Goal: Transaction & Acquisition: Purchase product/service

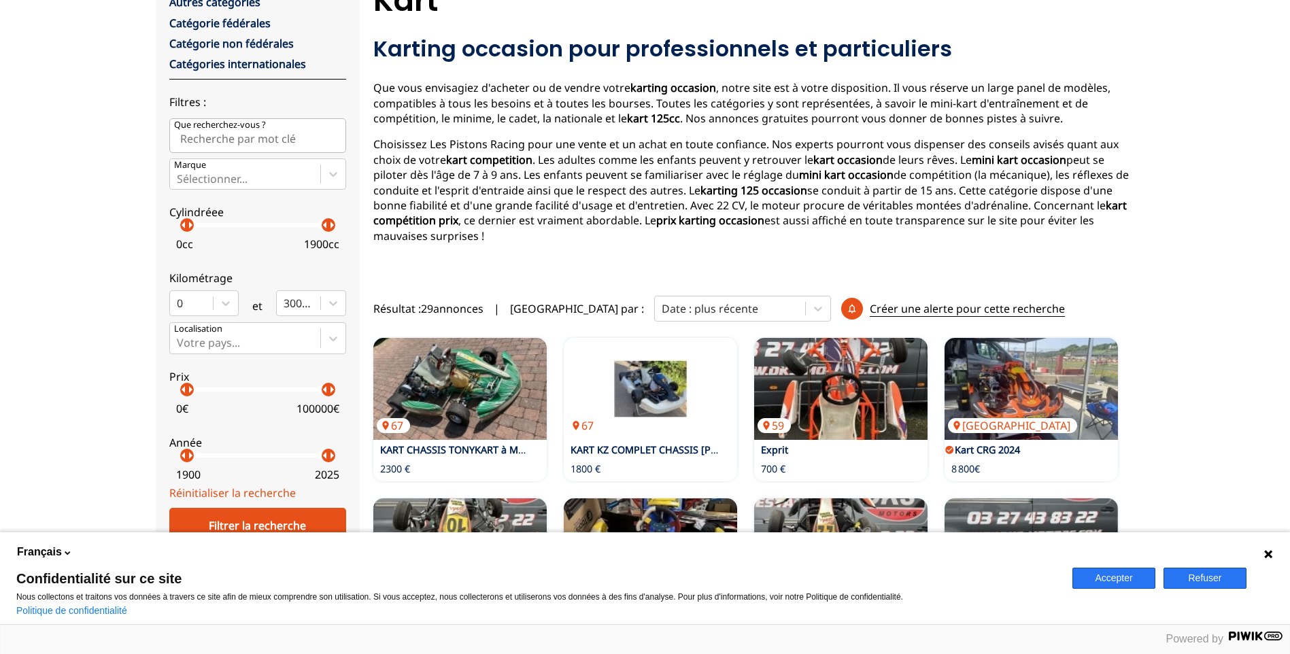
scroll to position [272, 0]
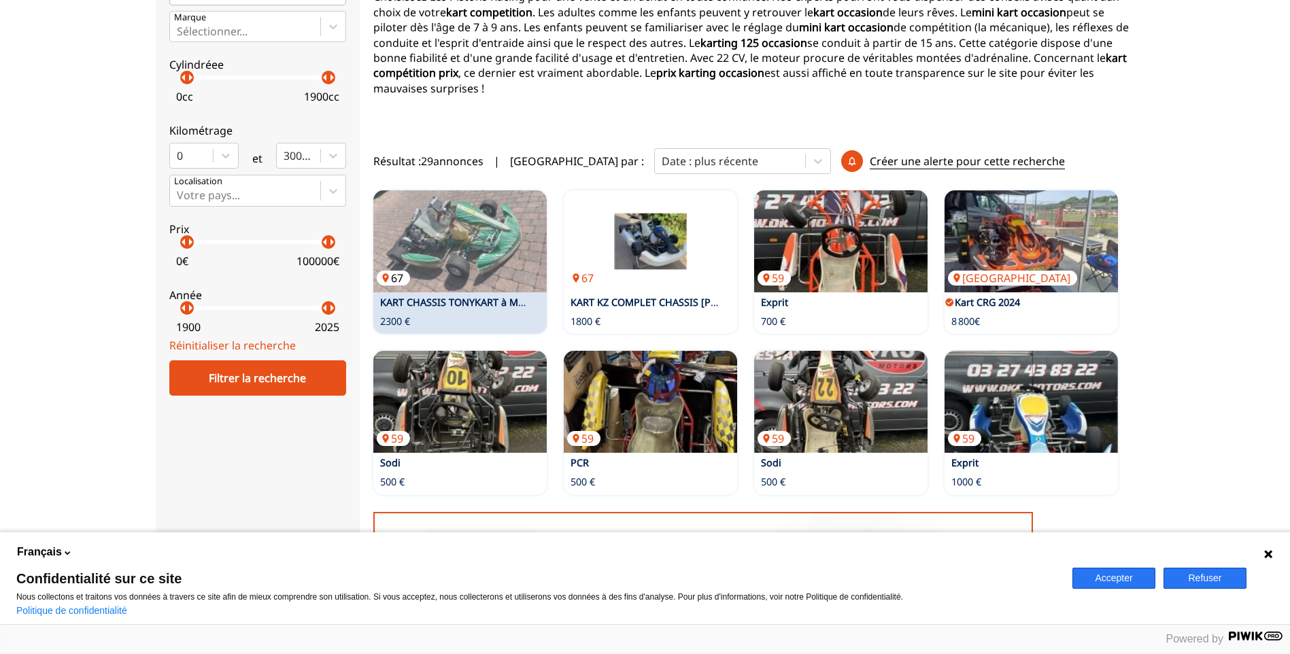
click at [466, 271] on img at bounding box center [459, 241] width 173 height 102
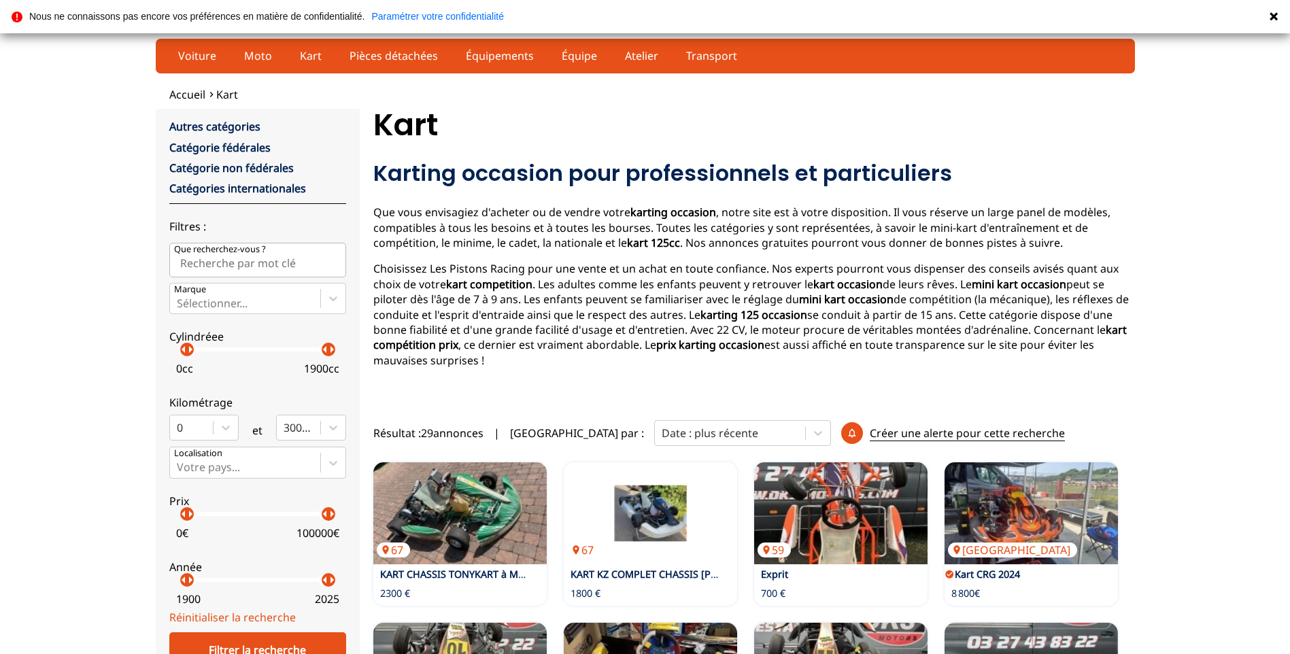
click at [267, 265] on input "Que recherchez-vous ?" at bounding box center [257, 260] width 177 height 34
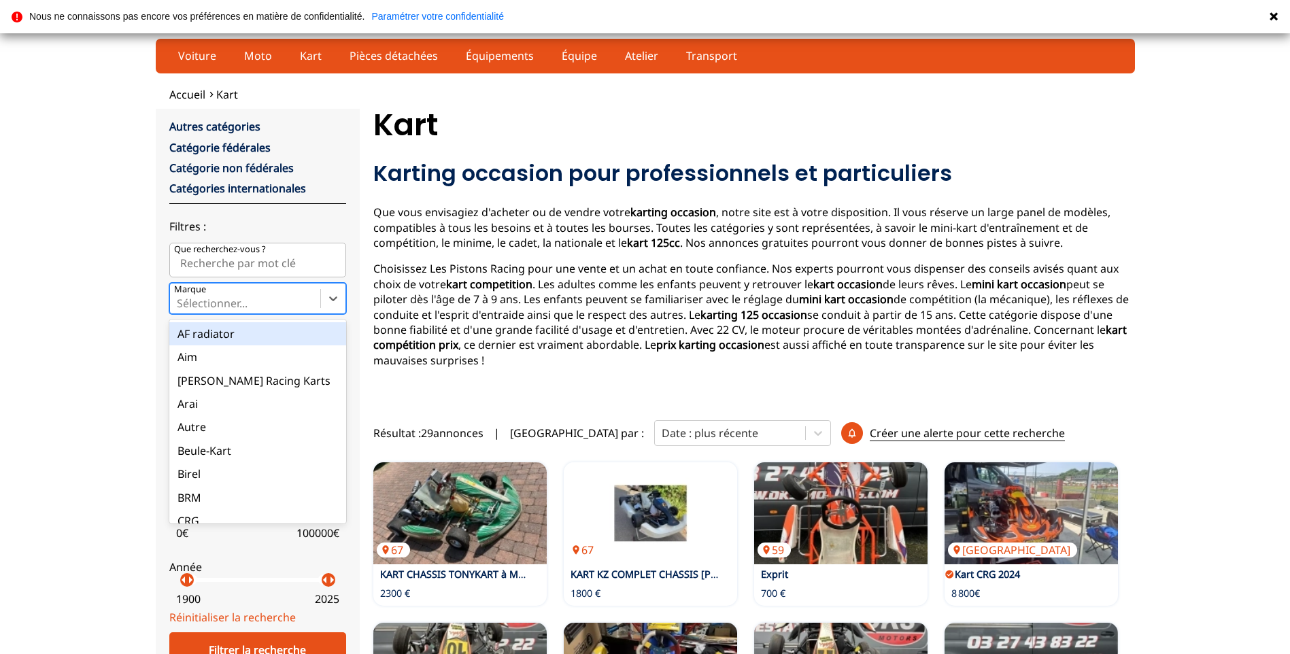
click at [271, 299] on div at bounding box center [245, 303] width 137 height 15
click at [180, 299] on input "Marque option AF radiator focused, 1 of 35. 35 results available. Use Up and Do…" at bounding box center [178, 303] width 3 height 12
click at [271, 299] on div at bounding box center [245, 303] width 137 height 15
click at [180, 299] on input "Marque option AF radiator focused, 1 of 35. 35 results available. Use Up and Do…" at bounding box center [178, 303] width 3 height 12
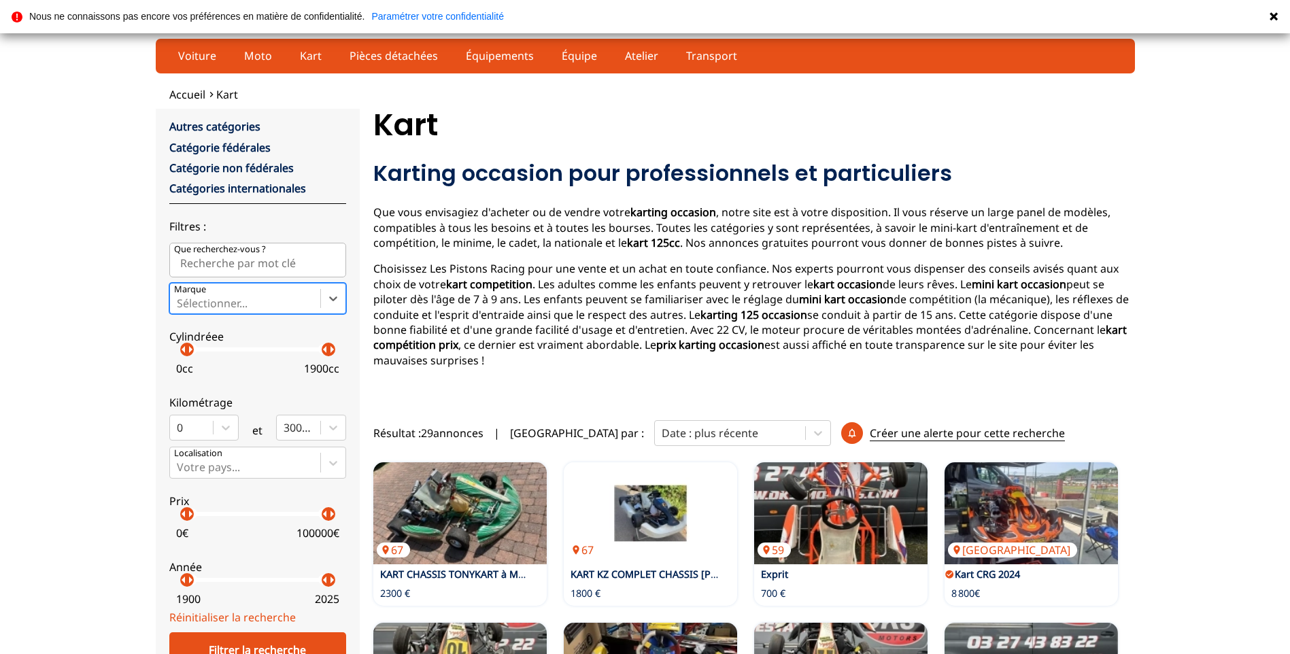
click at [190, 354] on p "arrow_right" at bounding box center [190, 349] width 16 height 16
click at [197, 352] on p "arrow_right" at bounding box center [194, 349] width 16 height 16
click at [203, 349] on p "arrow_right" at bounding box center [201, 349] width 16 height 16
click at [197, 353] on div "arrow_left arrow_right" at bounding box center [204, 350] width 14 height 14
click at [200, 354] on p "arrow_right" at bounding box center [198, 349] width 16 height 16
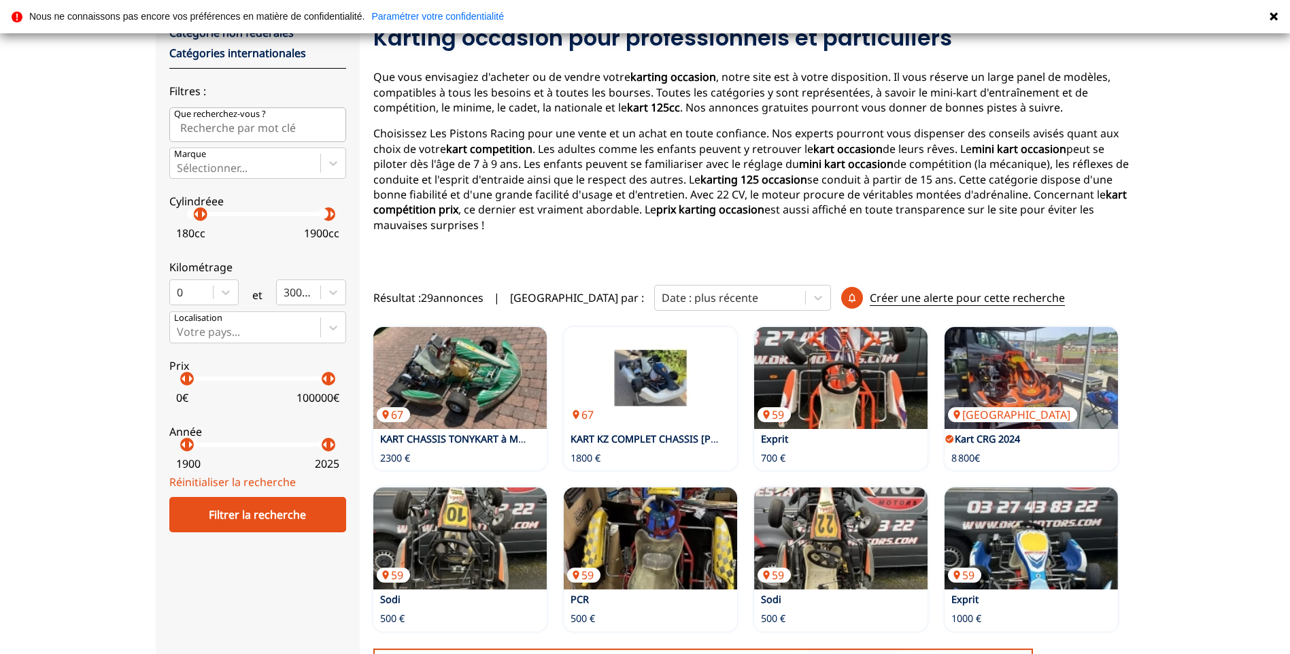
scroll to position [136, 0]
click at [203, 213] on p "arrow_right" at bounding box center [205, 213] width 16 height 16
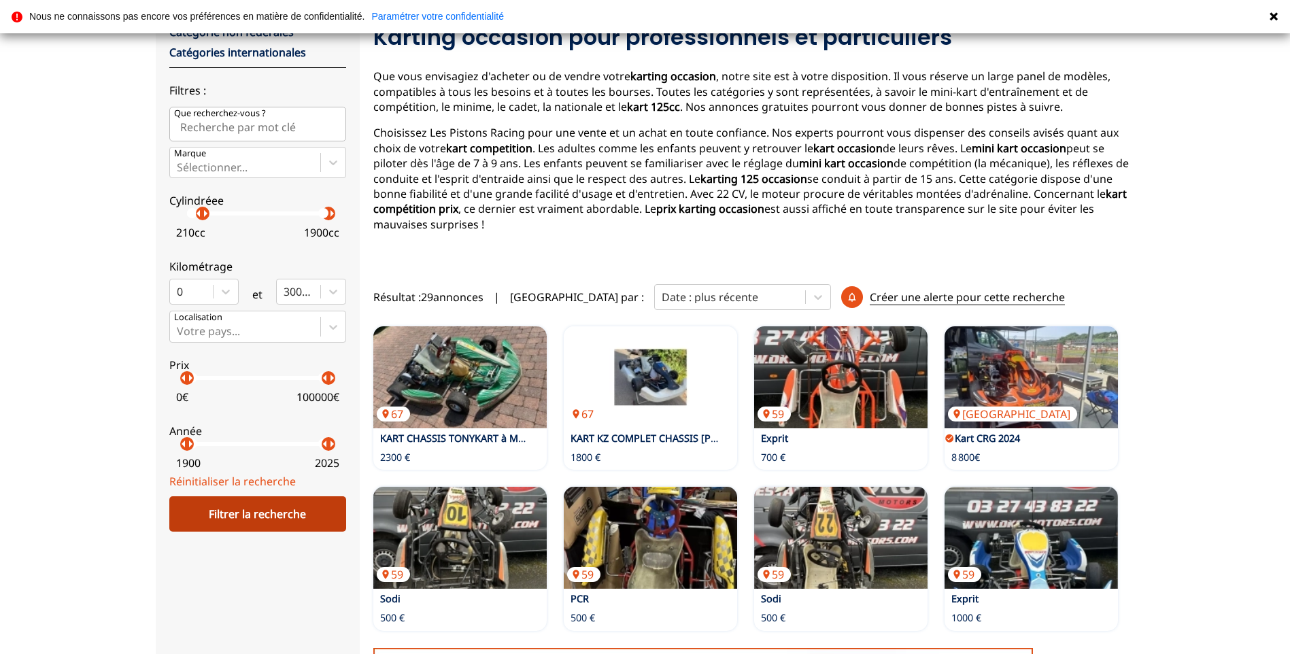
click at [244, 526] on div "Filtrer la recherche" at bounding box center [257, 514] width 177 height 35
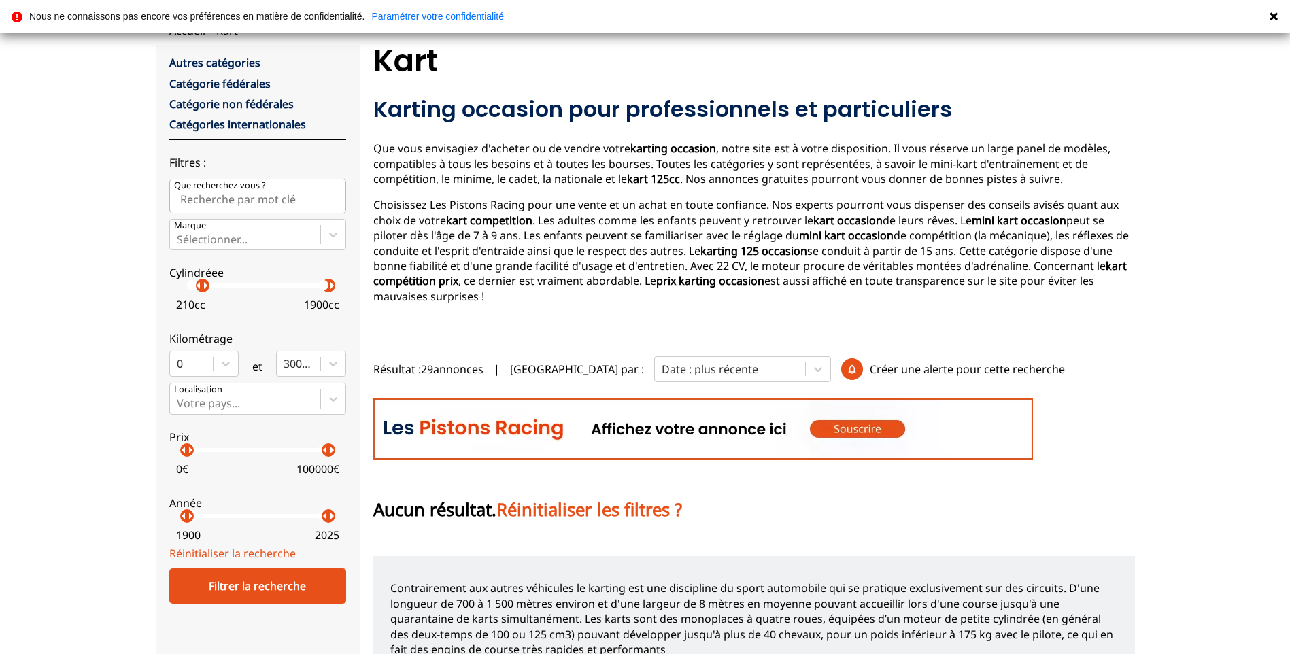
scroll to position [136, 0]
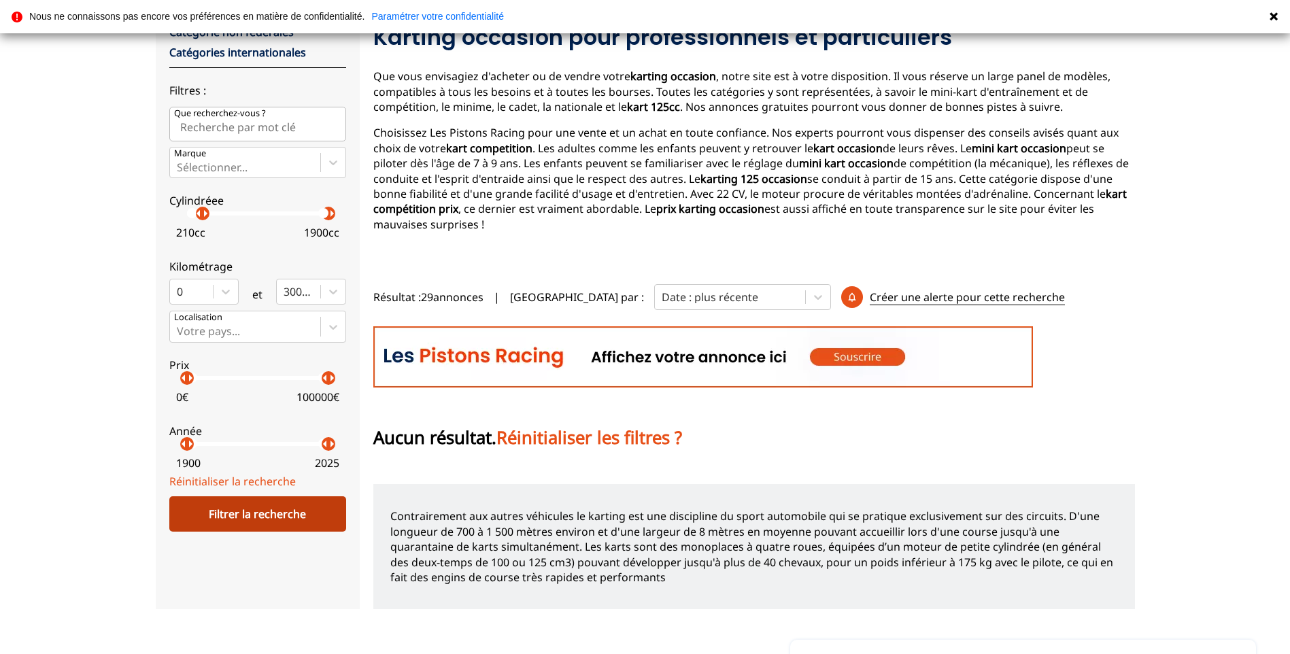
click at [225, 527] on div "Filtrer la recherche" at bounding box center [257, 514] width 177 height 35
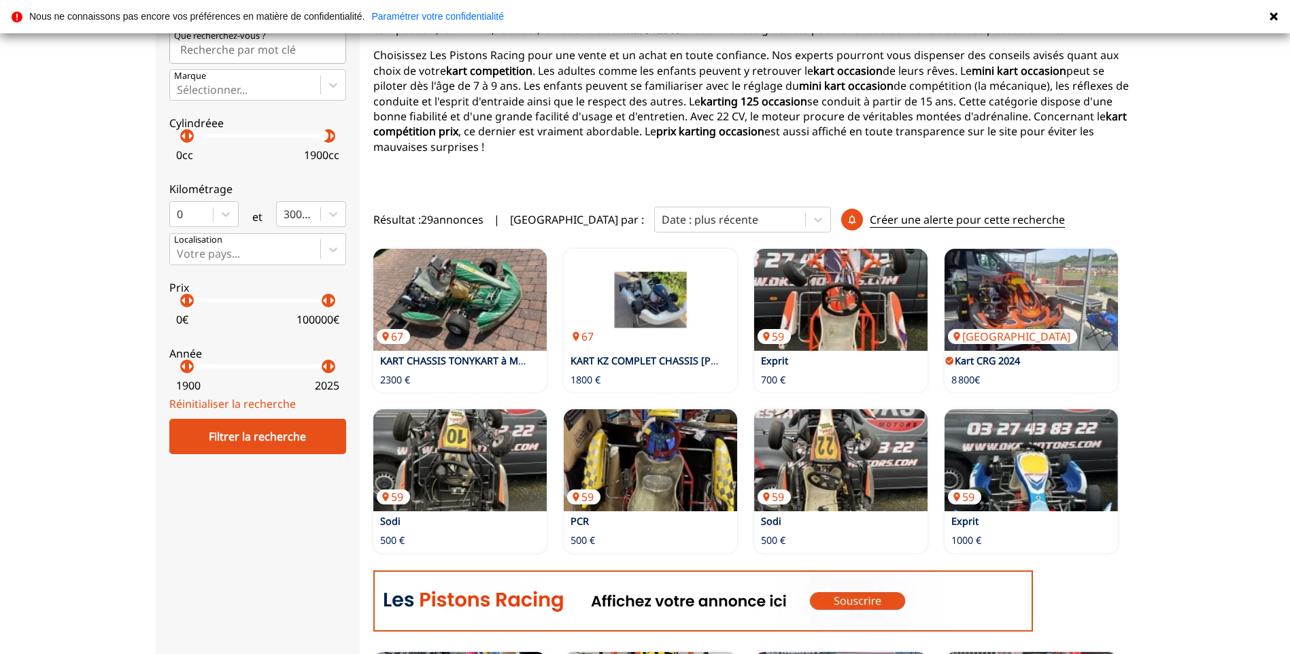
scroll to position [544, 0]
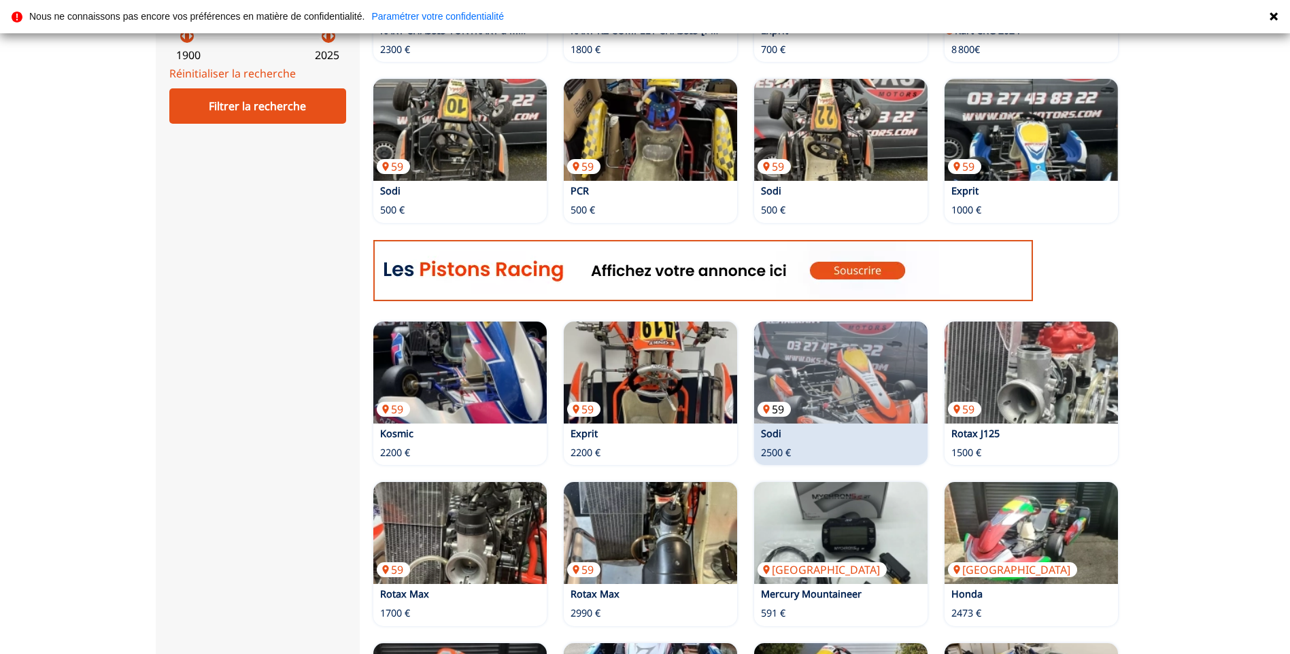
click at [912, 361] on img at bounding box center [840, 373] width 173 height 102
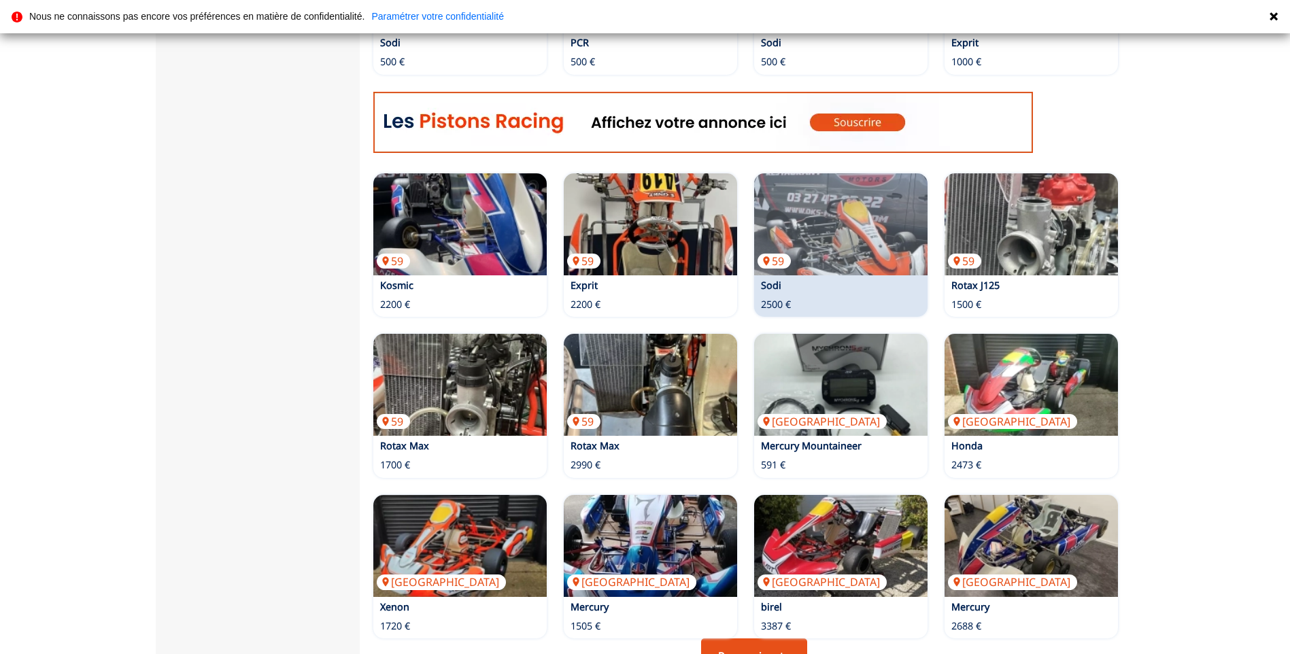
scroll to position [816, 0]
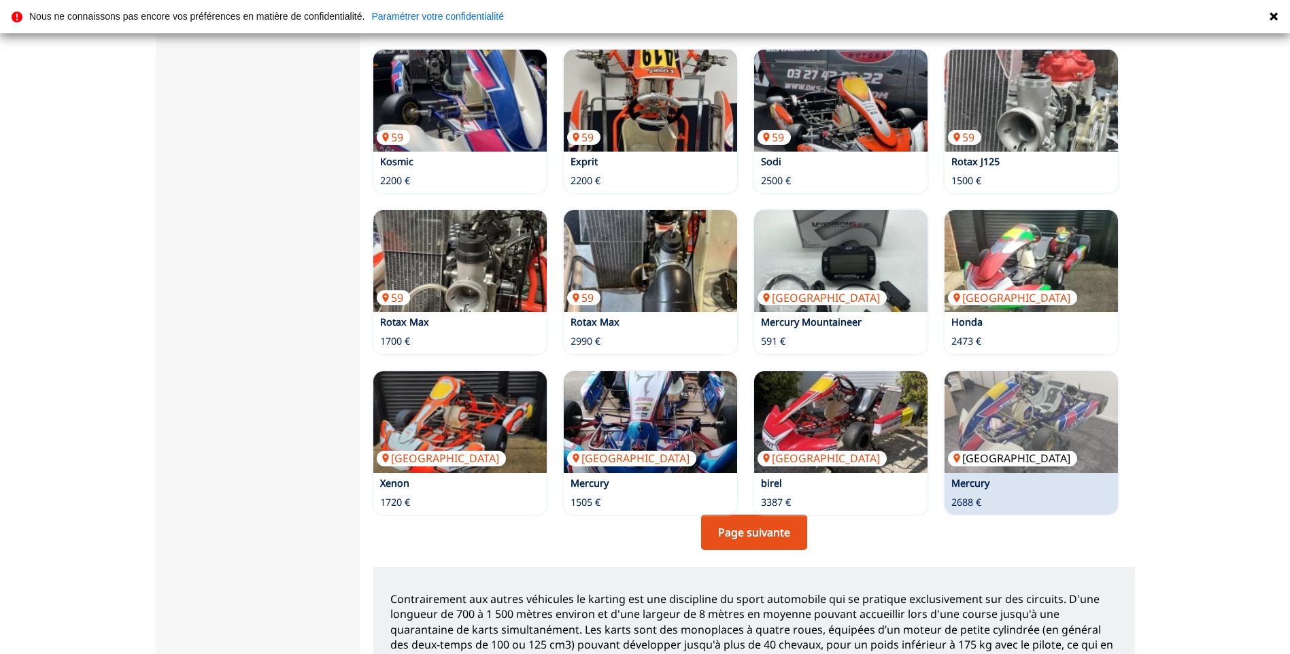
click at [969, 401] on img at bounding box center [1031, 422] width 173 height 102
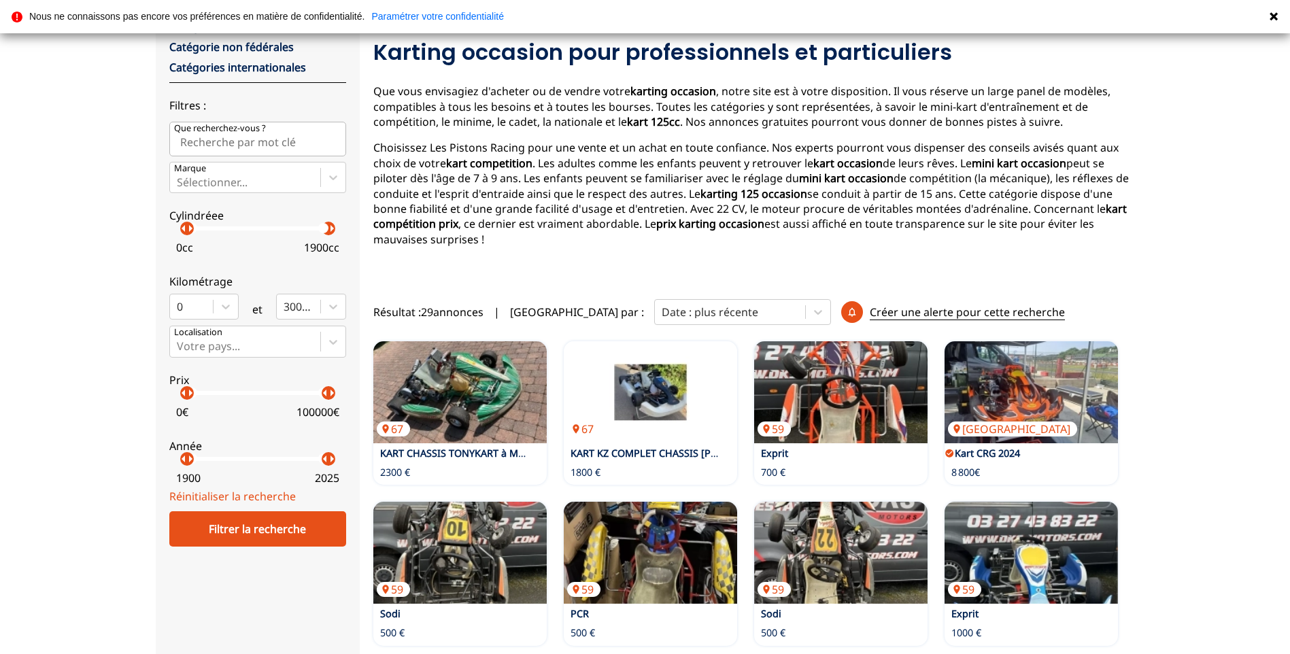
scroll to position [68, 0]
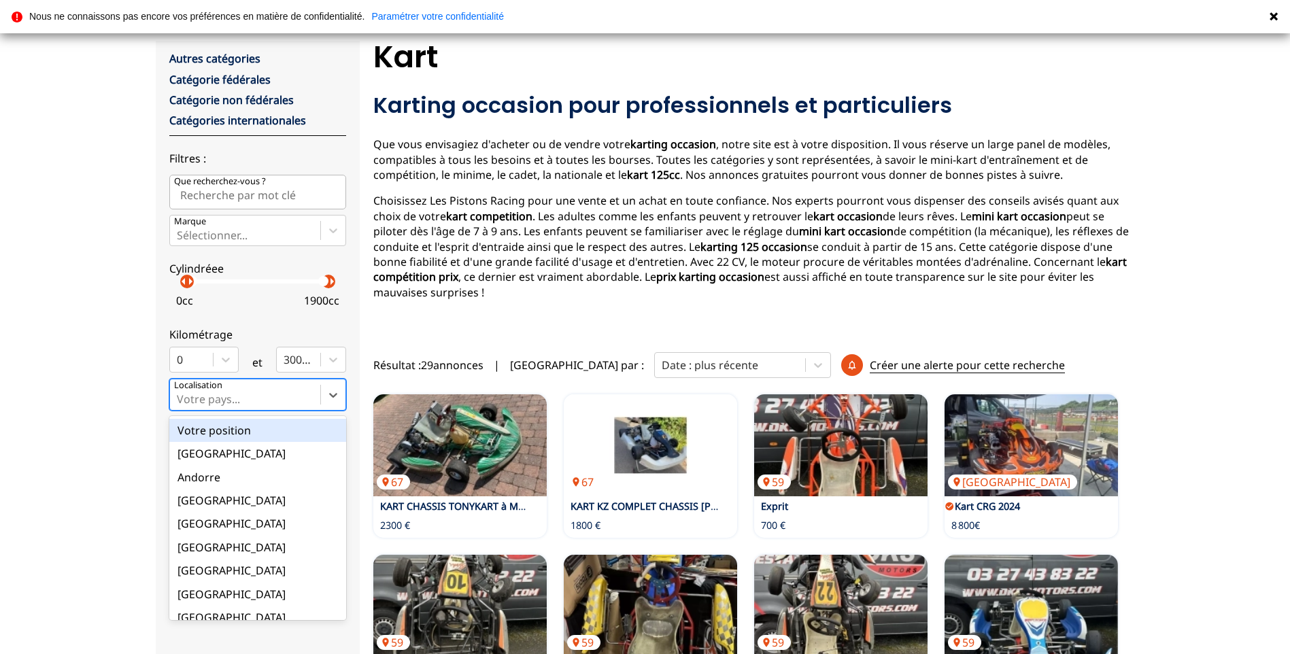
click at [271, 393] on div at bounding box center [245, 399] width 137 height 15
click at [180, 393] on input "option Votre position focused, 1 of 18. 18 results available. Use Up and Down t…" at bounding box center [178, 399] width 3 height 12
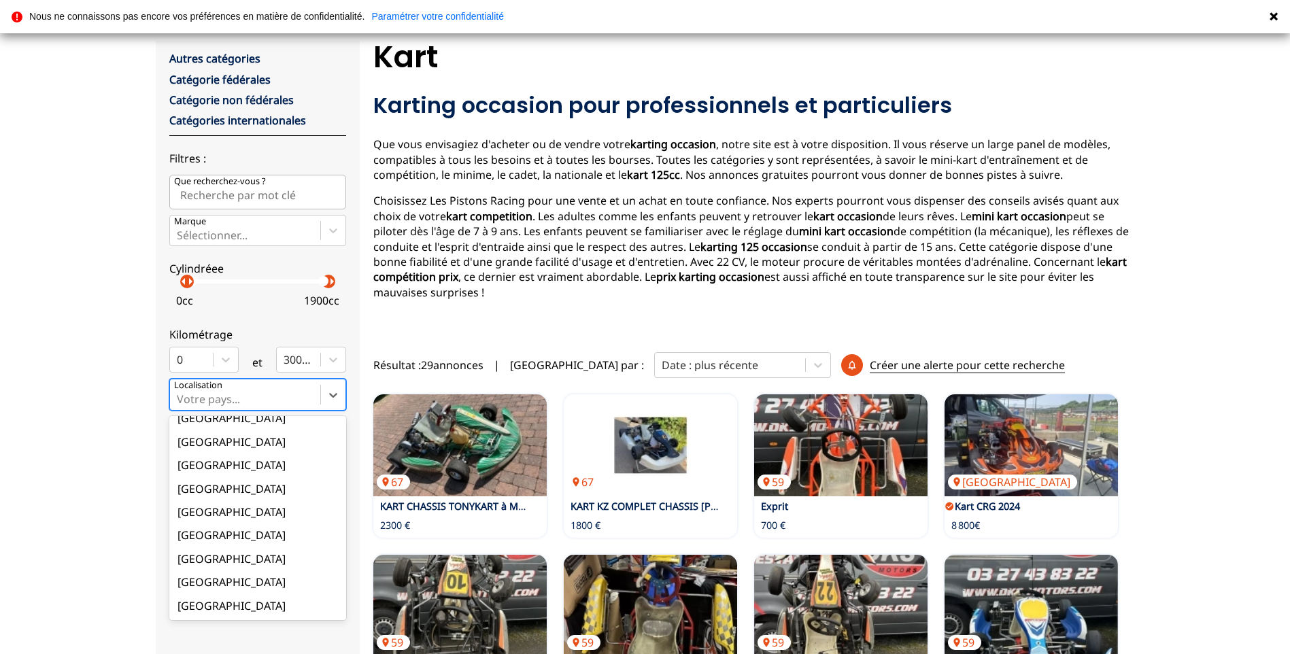
scroll to position [136, 0]
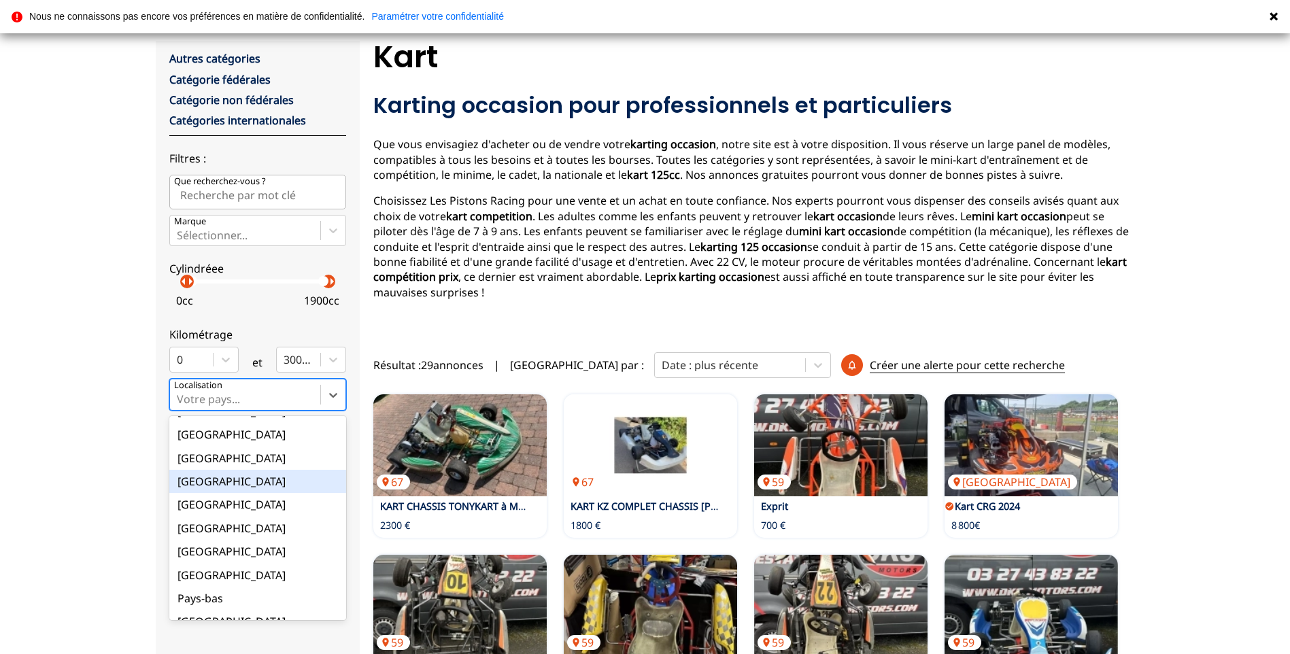
click at [248, 486] on div "France" at bounding box center [257, 481] width 177 height 23
click at [180, 405] on input "option France focused, 9 of 18. 18 results available. Use Up and Down to choose…" at bounding box center [178, 399] width 3 height 12
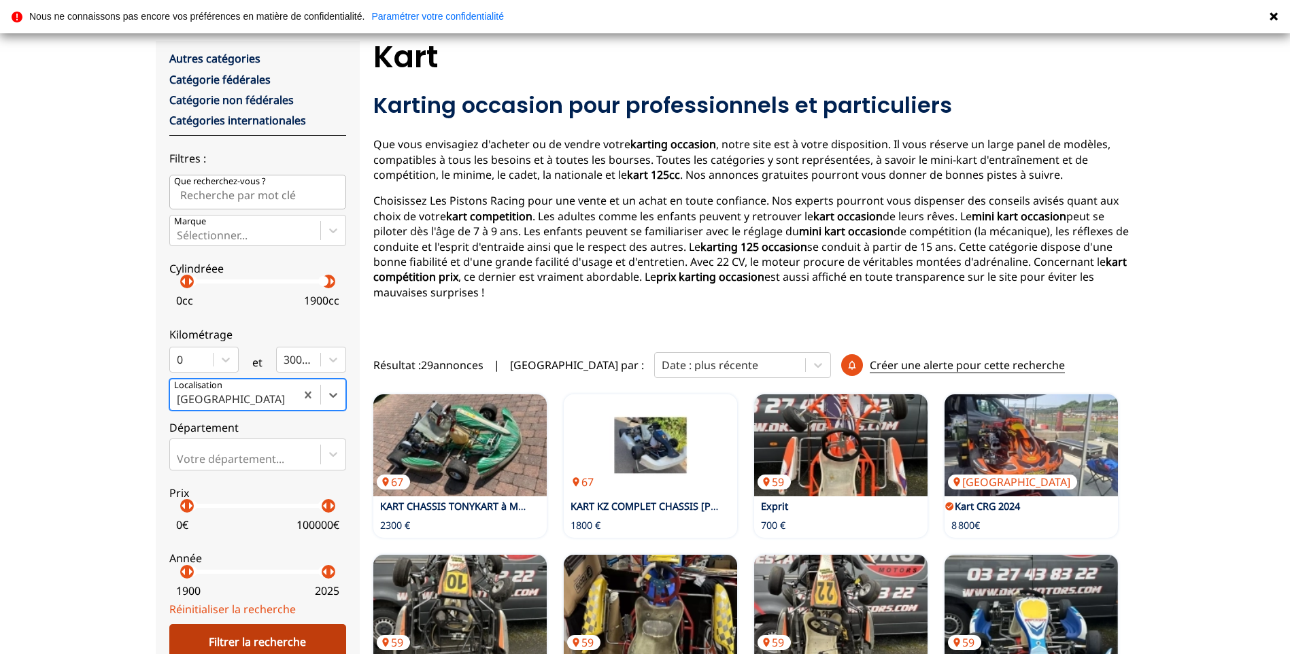
click at [273, 642] on div "Filtrer la recherche" at bounding box center [257, 641] width 177 height 35
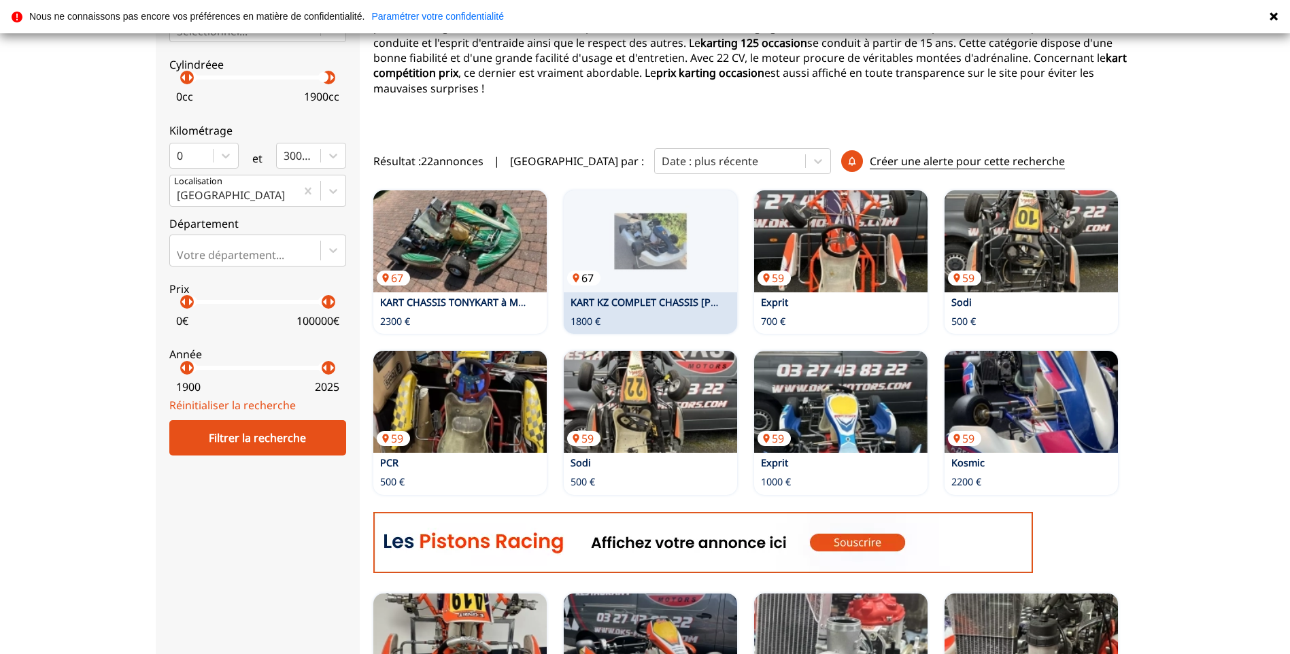
scroll to position [476, 0]
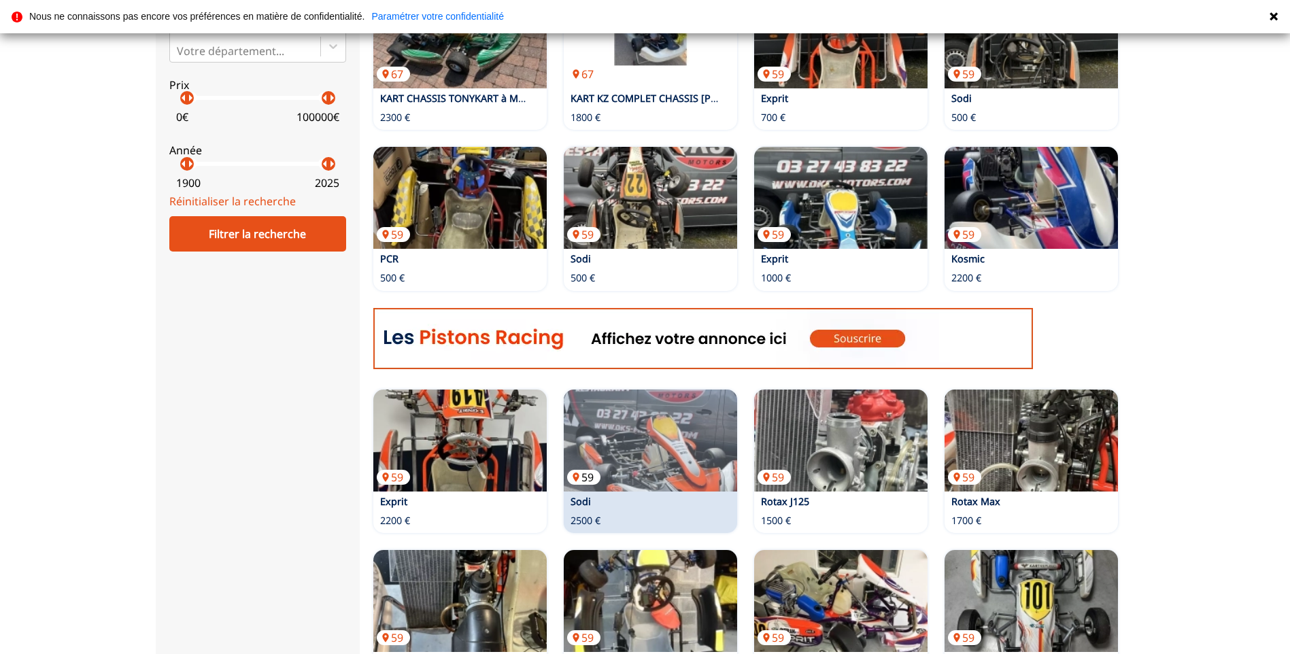
click at [654, 448] on img at bounding box center [650, 441] width 173 height 102
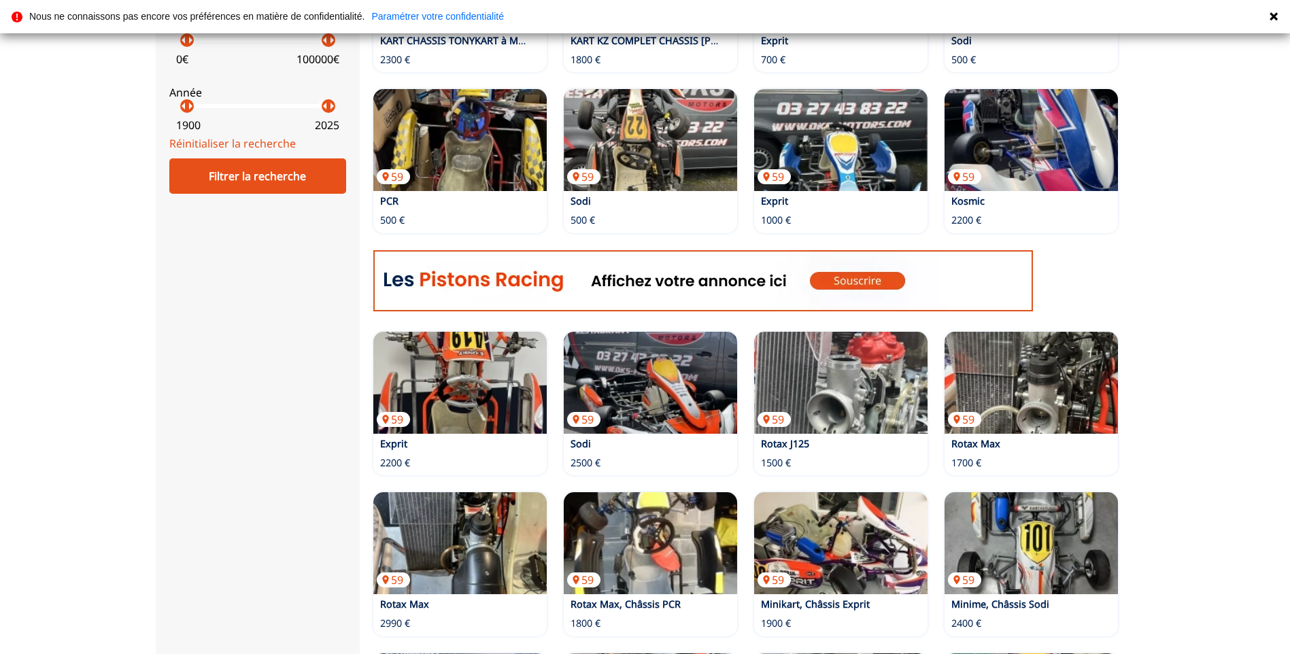
scroll to position [612, 0]
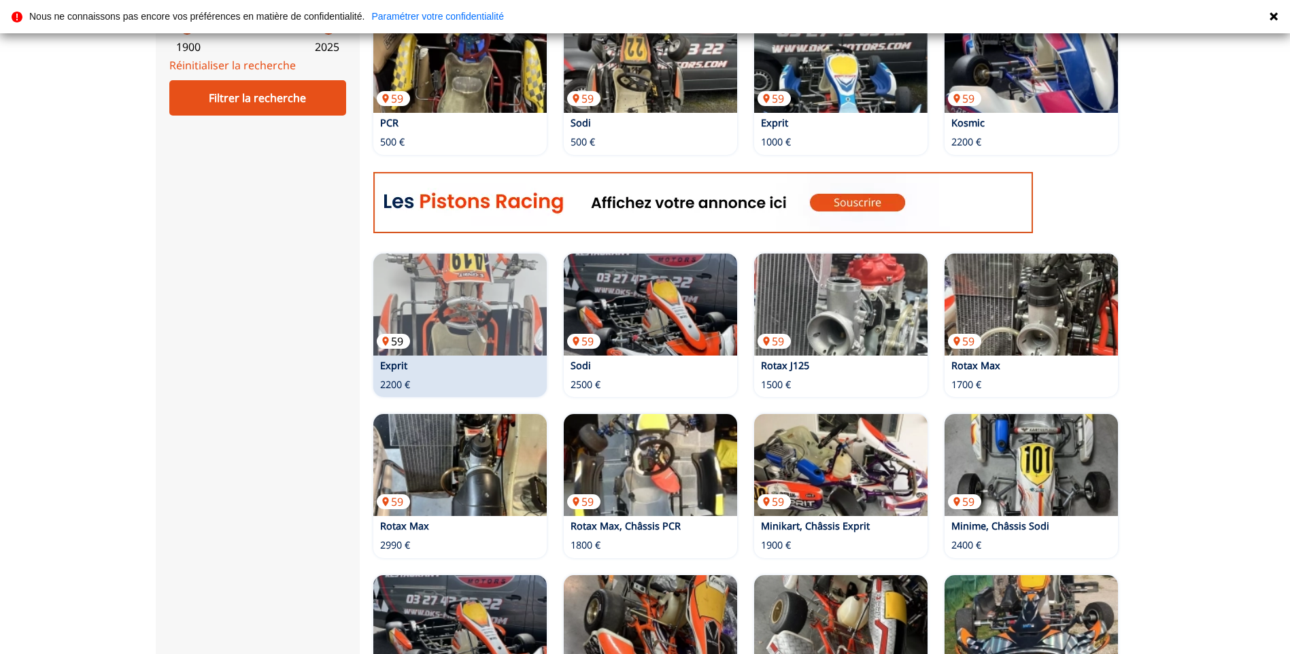
click at [486, 335] on img at bounding box center [459, 305] width 173 height 102
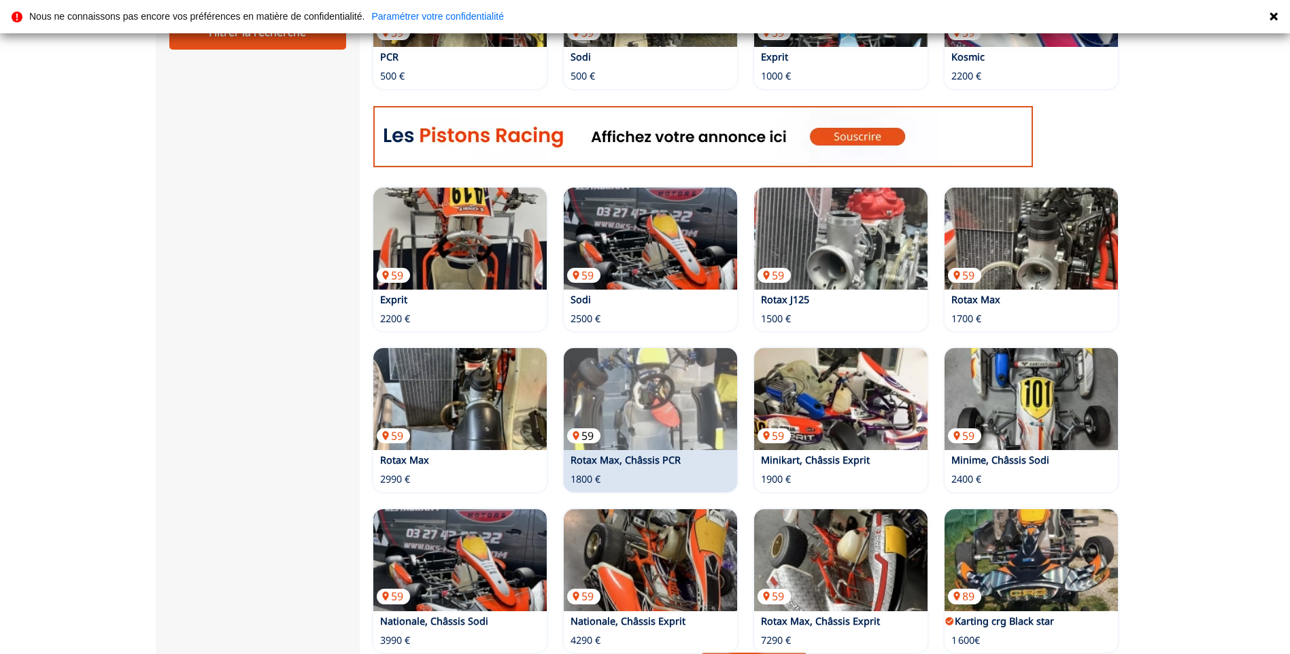
scroll to position [884, 0]
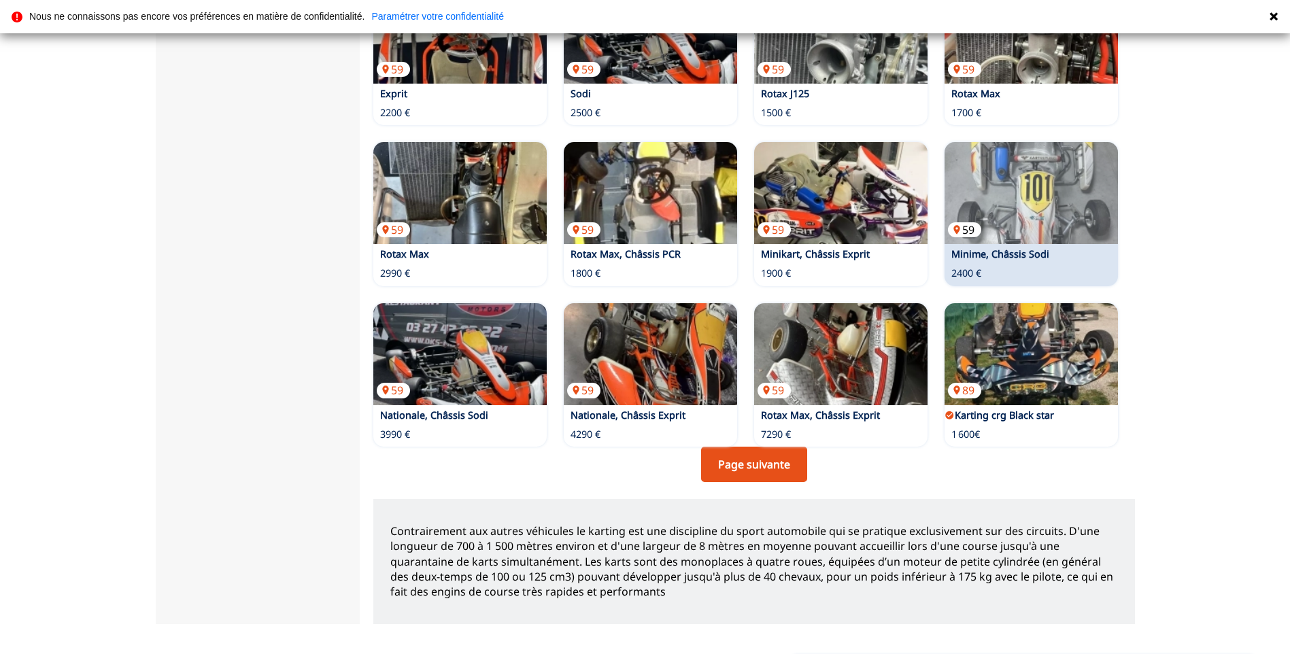
click at [1037, 186] on img at bounding box center [1031, 193] width 173 height 102
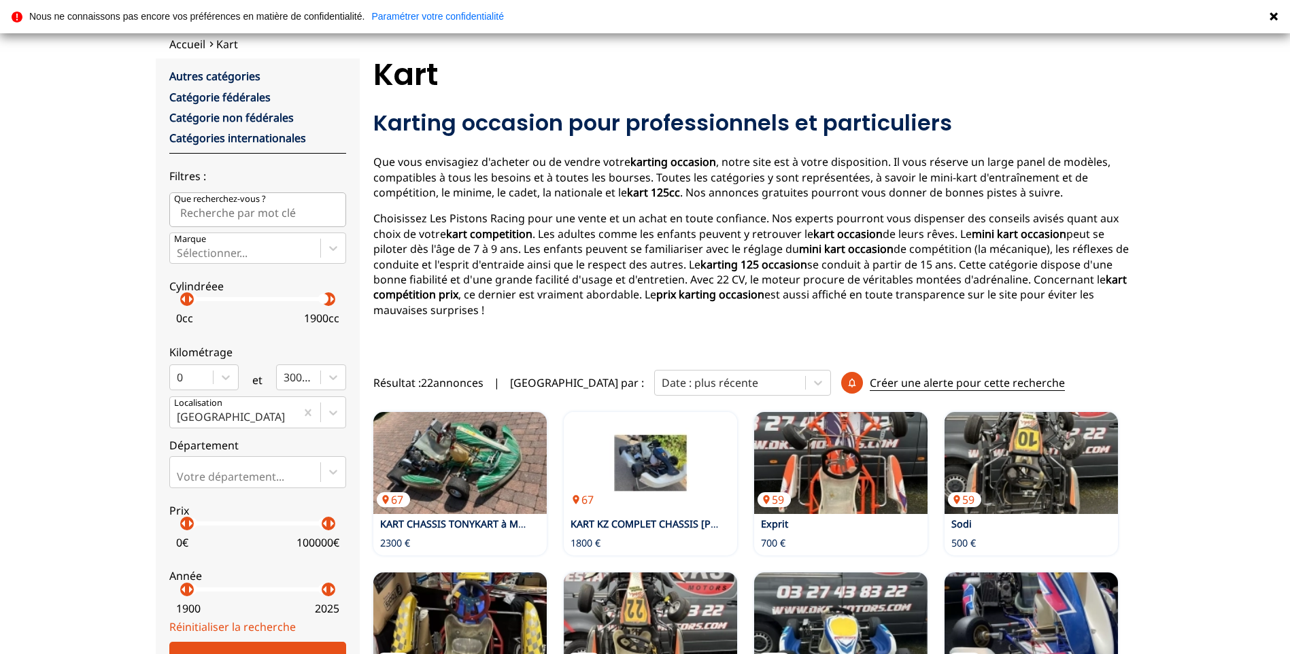
scroll to position [0, 0]
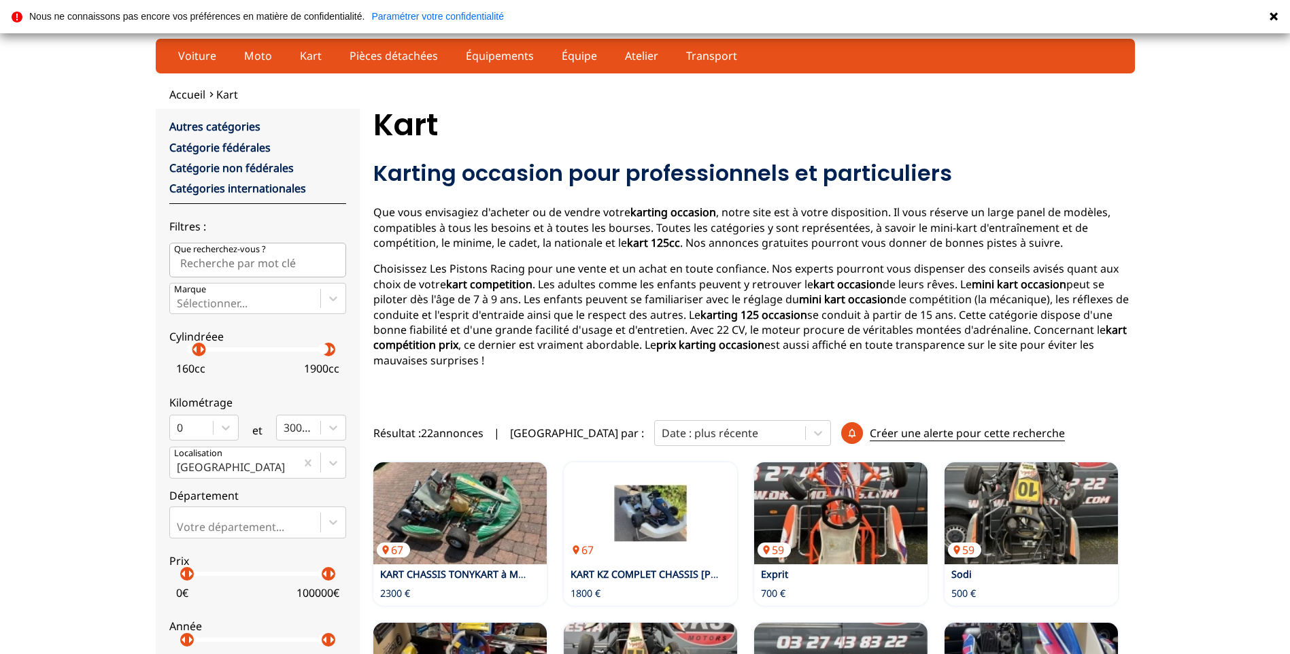
drag, startPoint x: 184, startPoint y: 352, endPoint x: 199, endPoint y: 355, distance: 15.3
click at [199, 355] on p "arrow_right" at bounding box center [202, 349] width 16 height 16
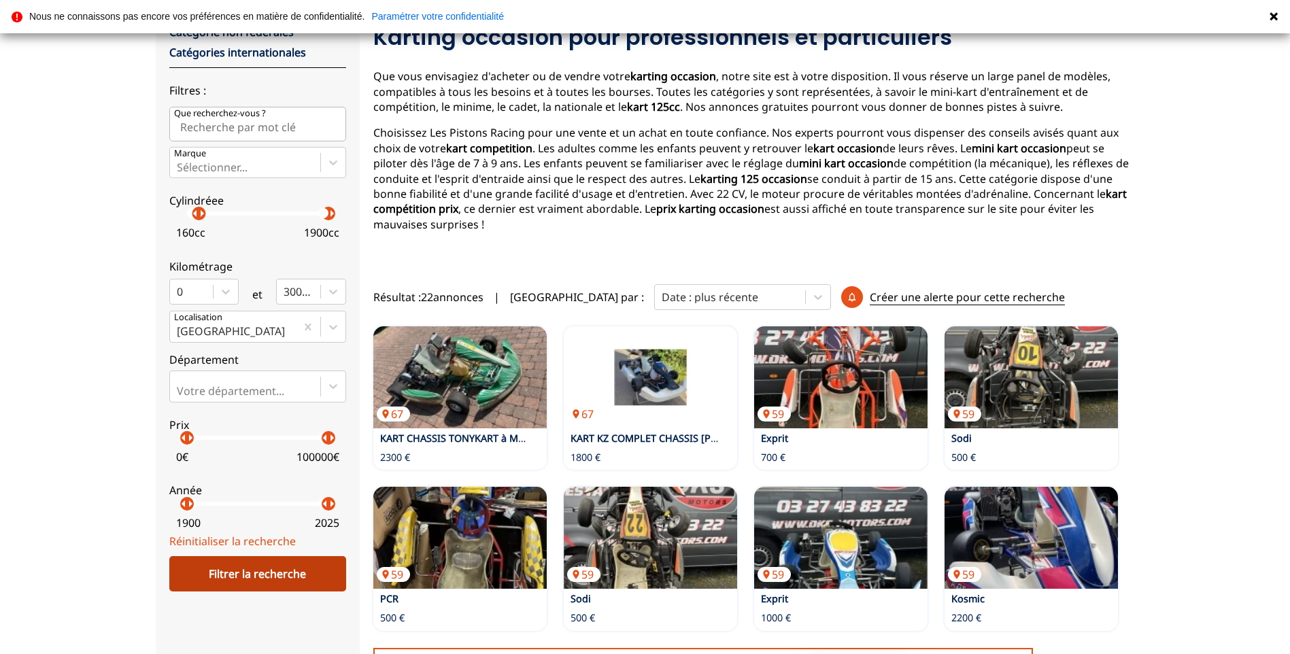
click at [256, 584] on div "Filtrer la recherche" at bounding box center [257, 573] width 177 height 35
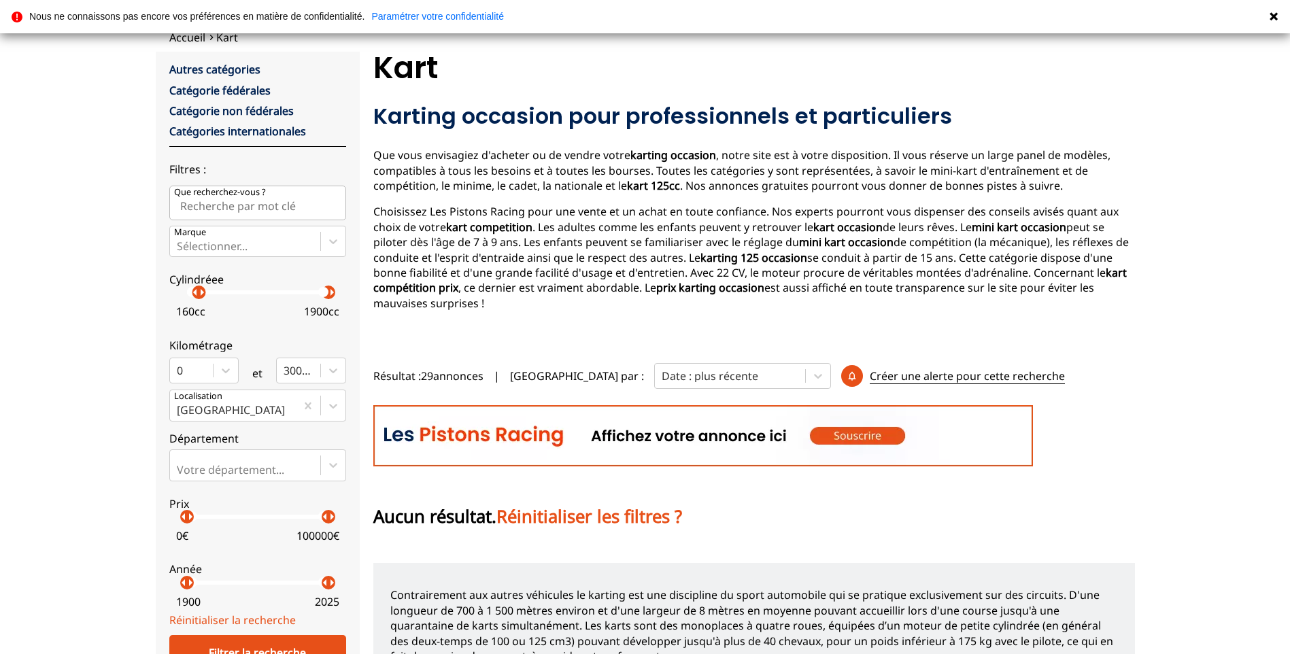
scroll to position [0, 0]
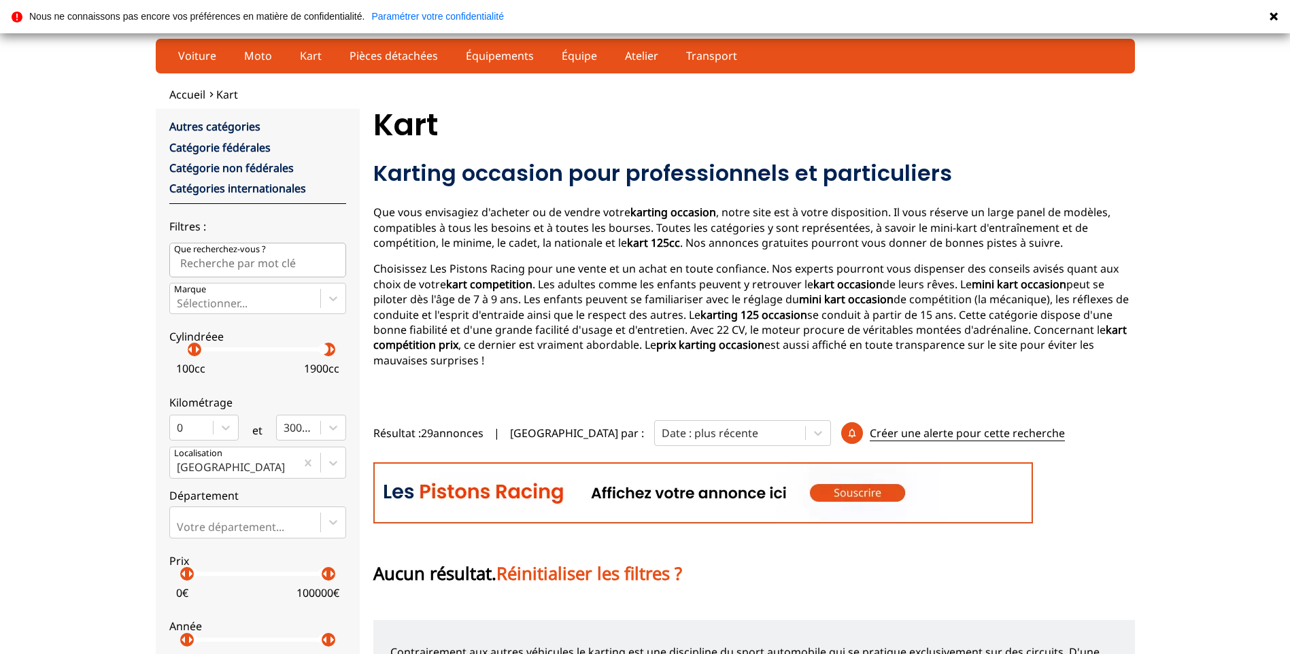
click at [194, 344] on p "arrow_right" at bounding box center [197, 349] width 16 height 16
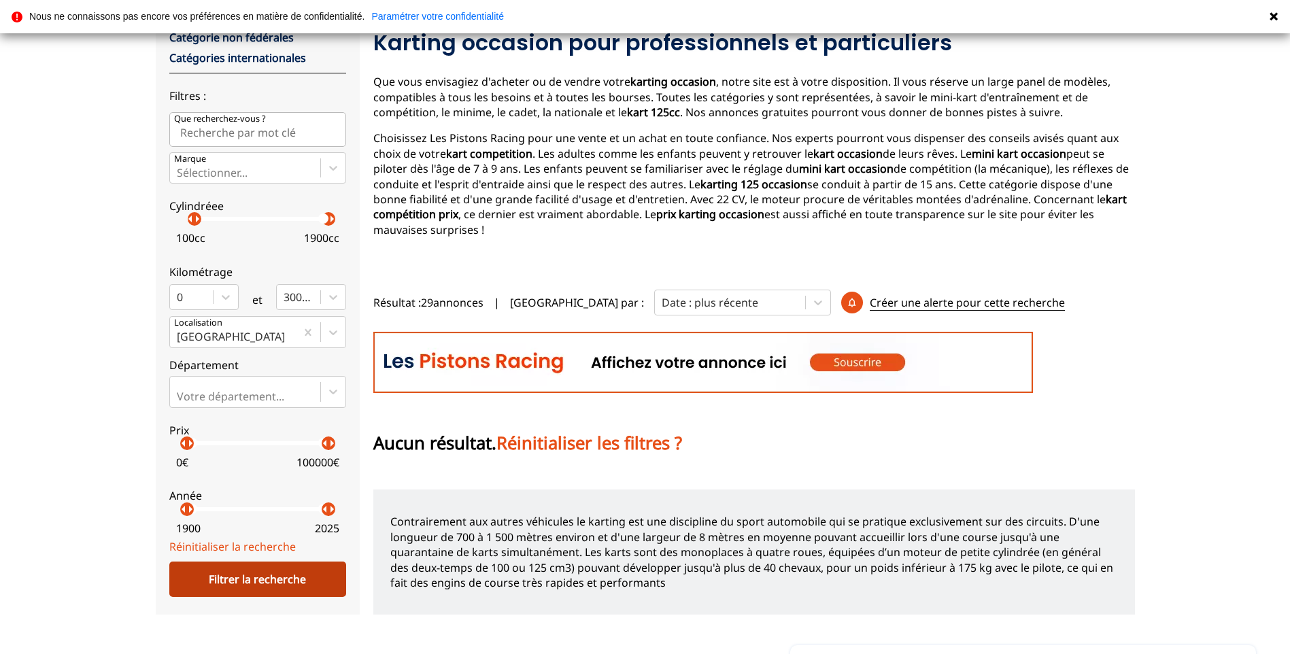
scroll to position [136, 0]
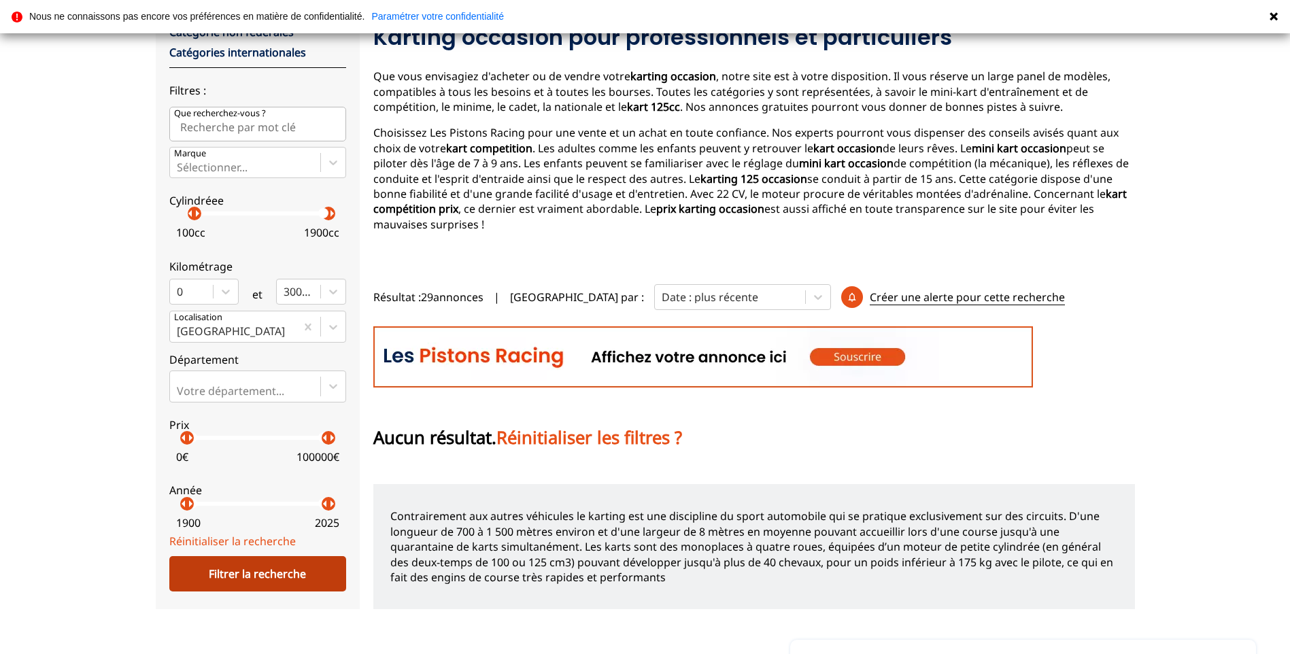
click at [252, 587] on div "Filtrer la recherche" at bounding box center [257, 573] width 177 height 35
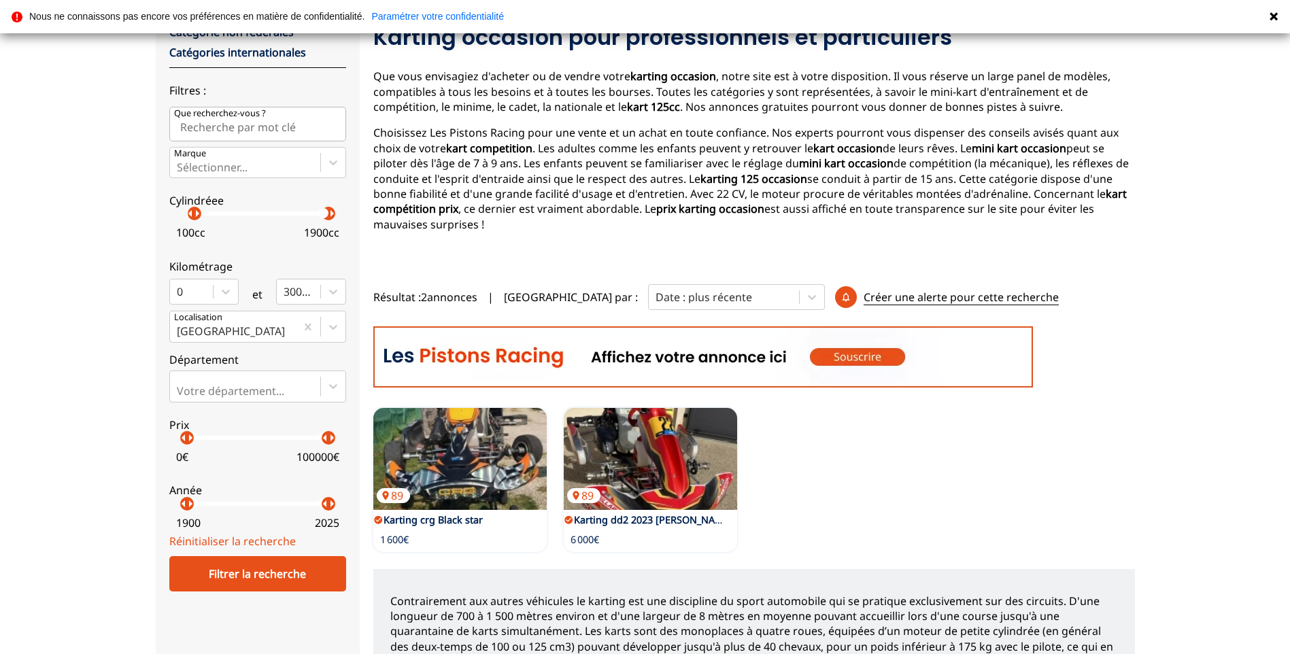
scroll to position [0, 0]
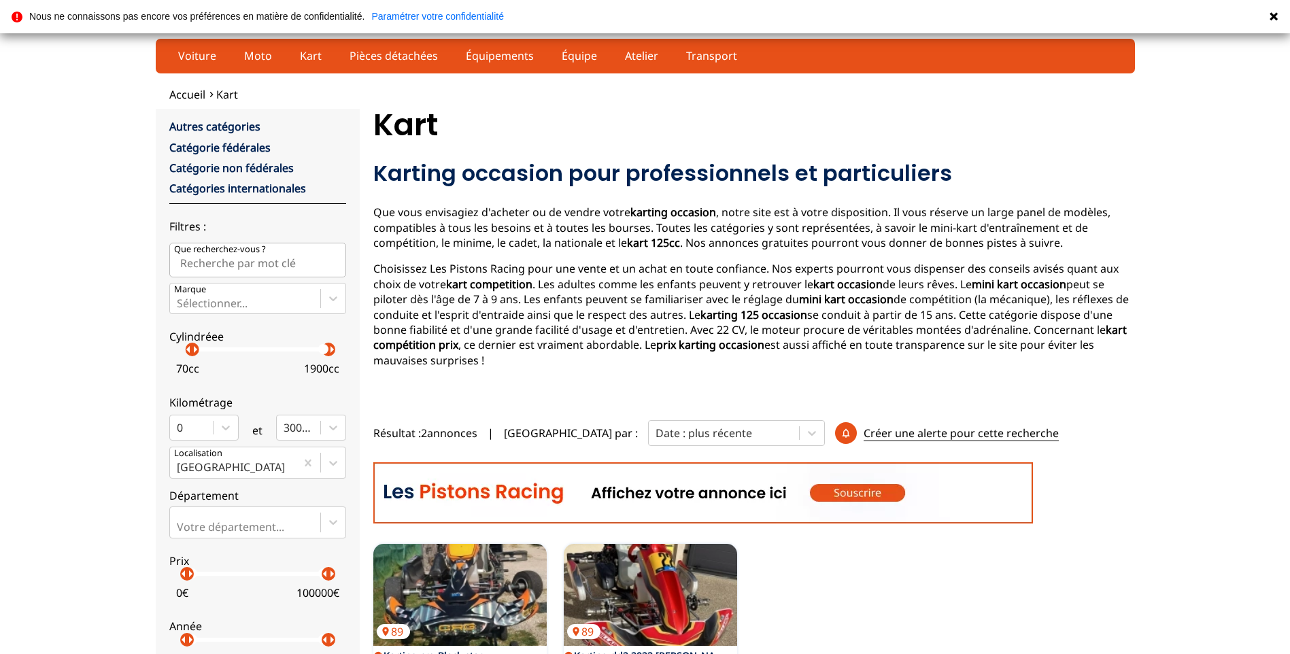
drag, startPoint x: 192, startPoint y: 358, endPoint x: 159, endPoint y: 350, distance: 34.3
click at [159, 350] on div "close Autres catégories Catégorie fédérales Catégorie non fédérales Catégories …" at bounding box center [258, 469] width 204 height 721
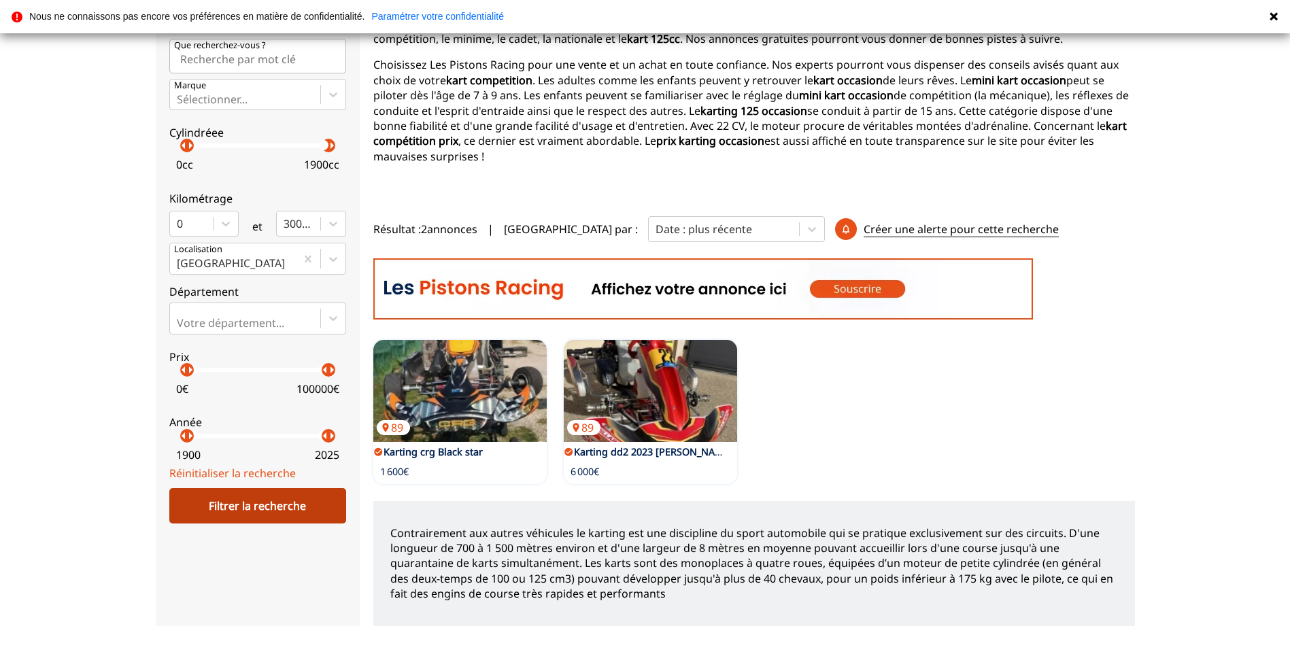
click at [297, 518] on div "Filtrer la recherche" at bounding box center [257, 505] width 177 height 35
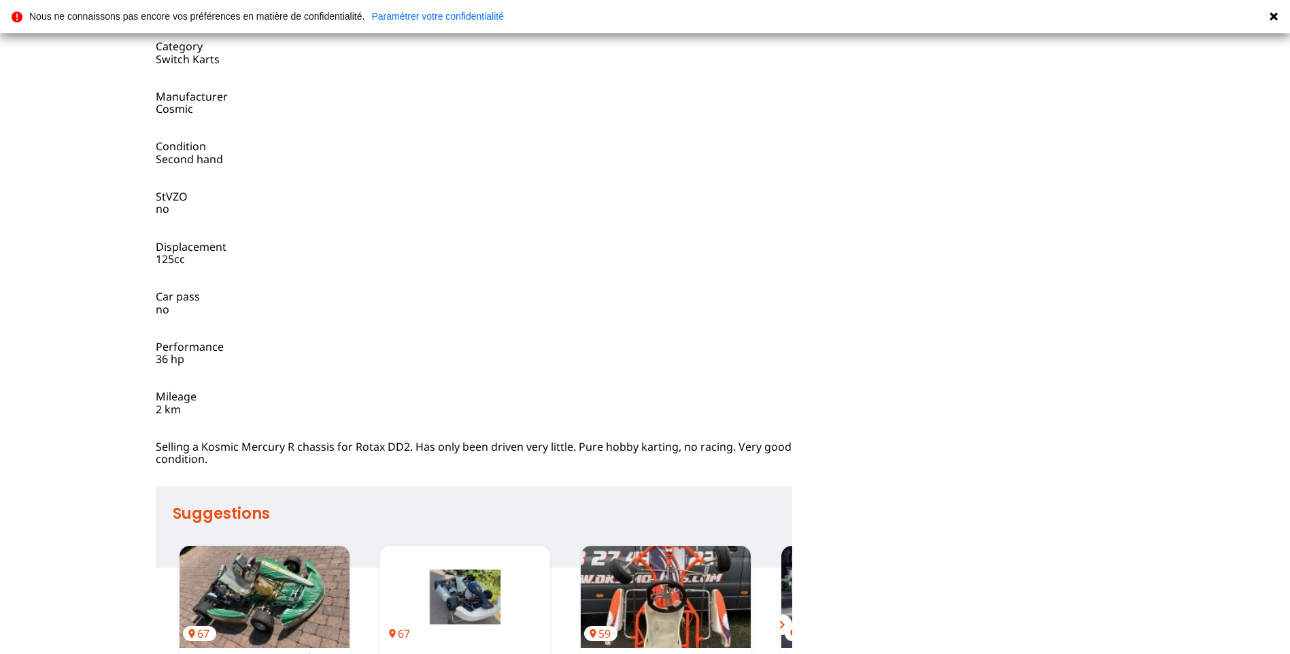
scroll to position [816, 0]
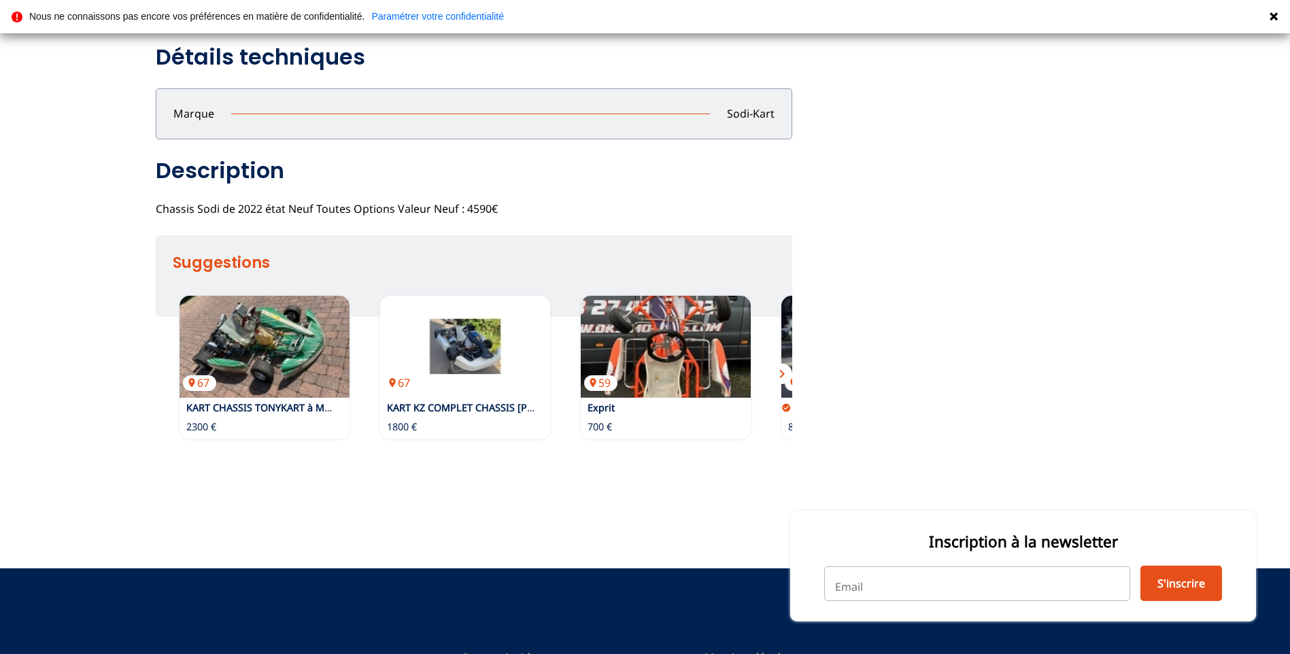
scroll to position [323, 0]
